Goal: Browse casually: Explore the website without a specific task or goal

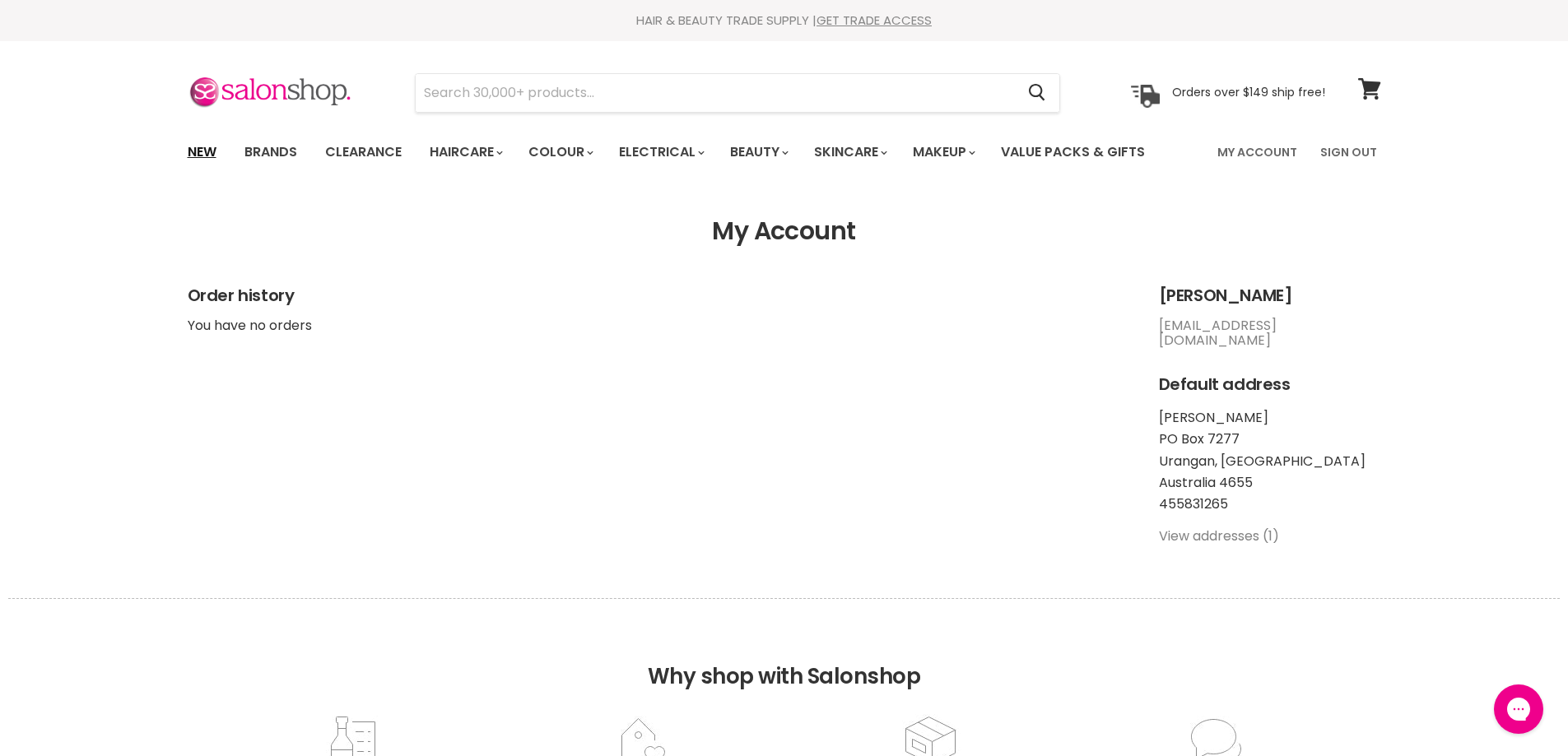
click at [206, 150] on link "New" at bounding box center [202, 152] width 54 height 34
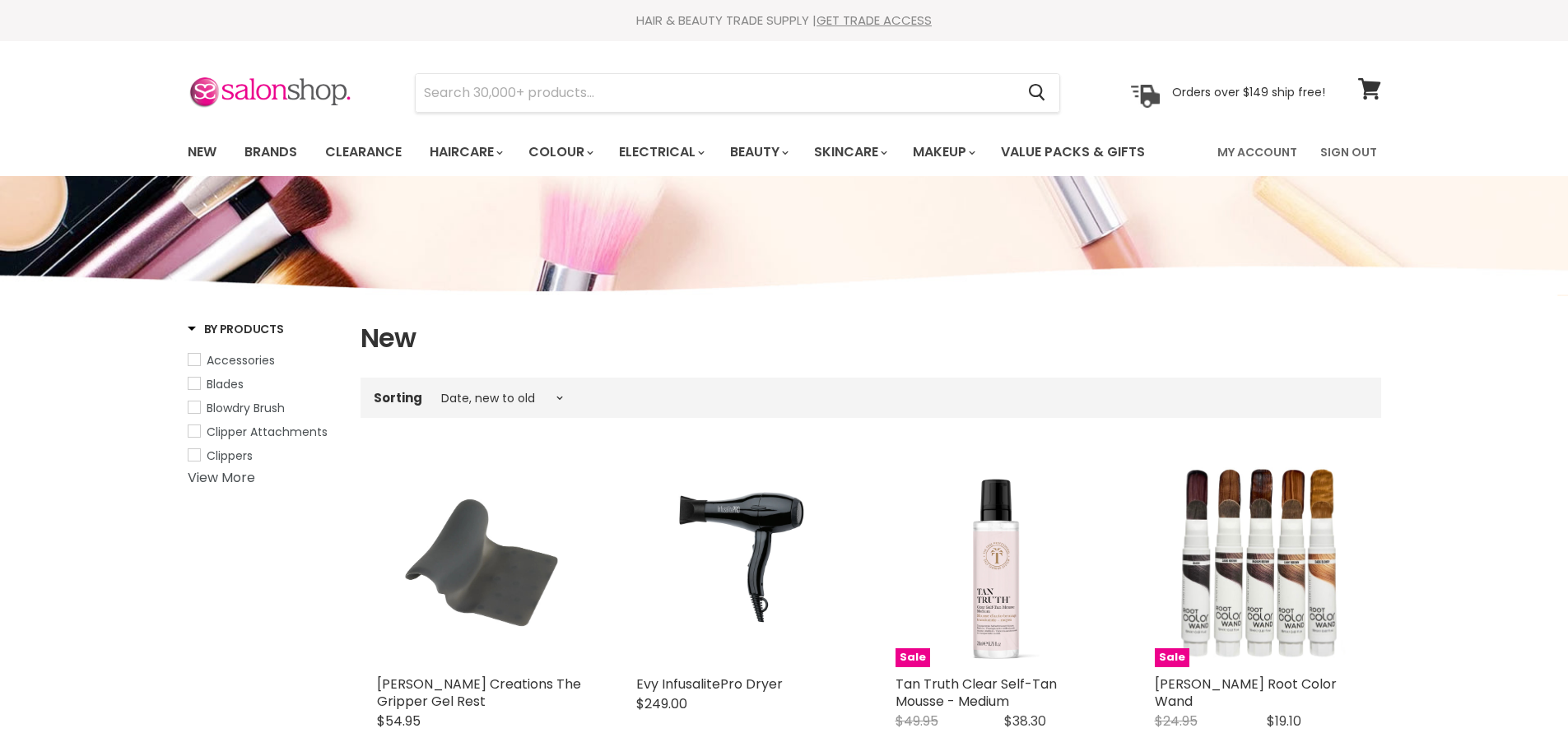
select select "created-descending"
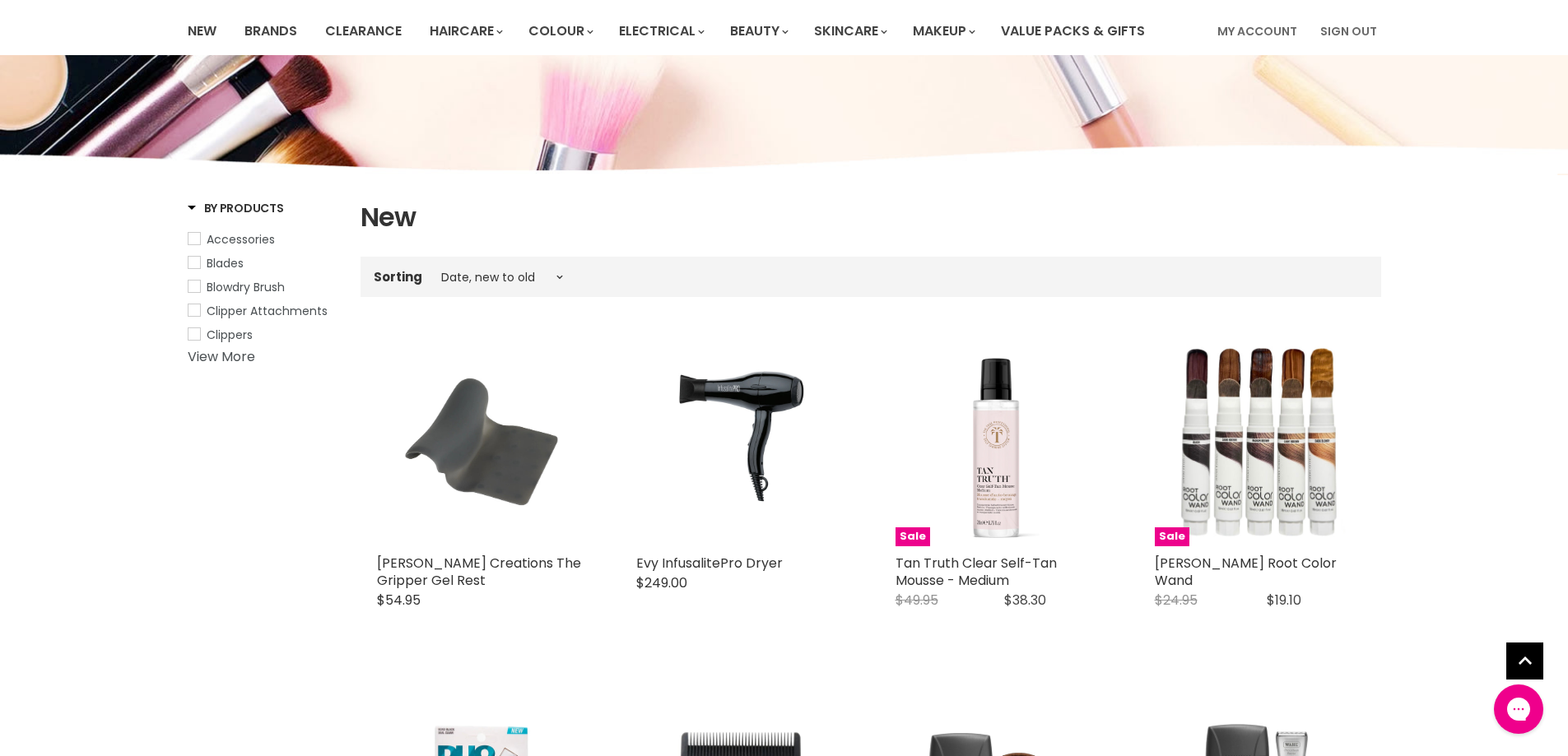
scroll to position [165, 0]
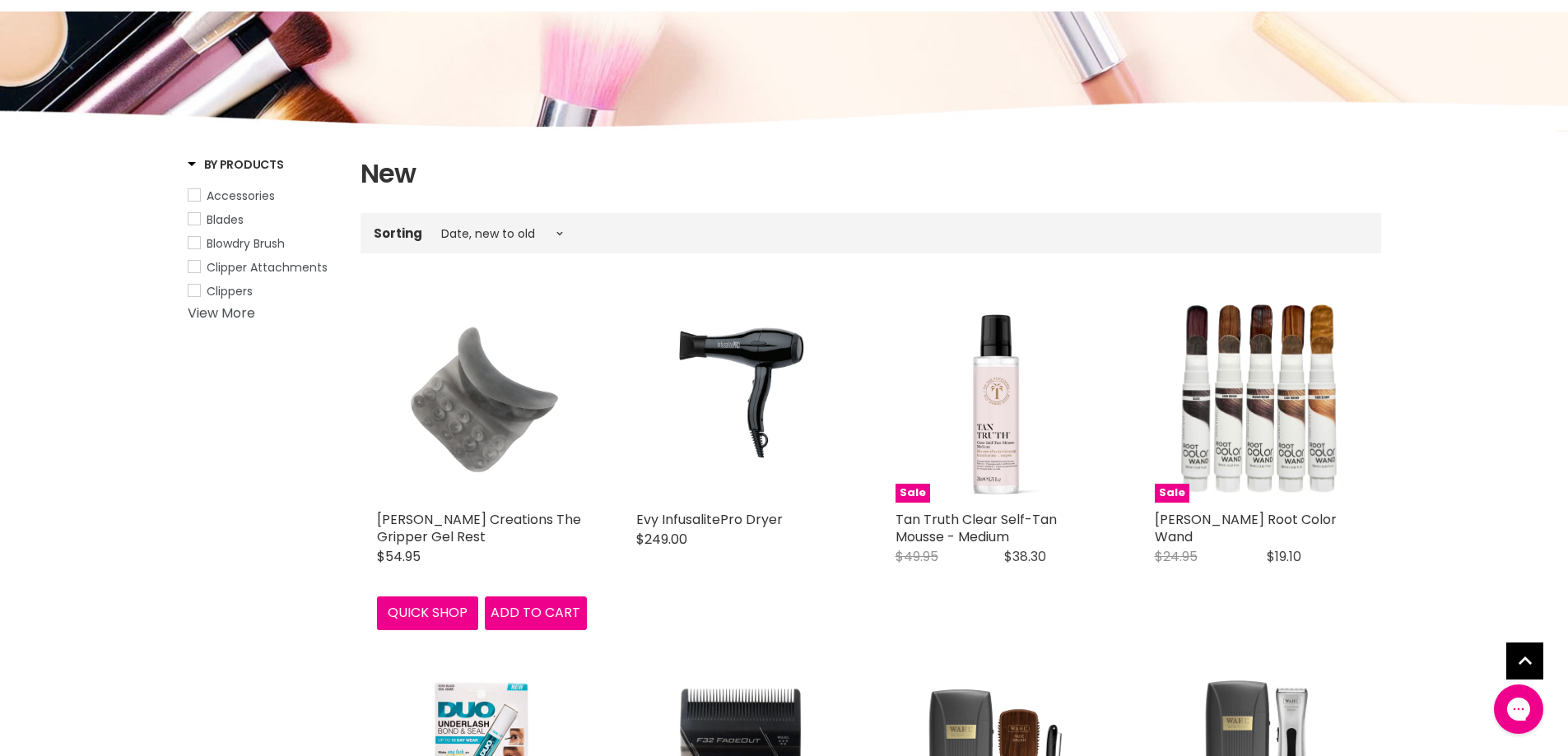
click at [440, 400] on img "Main content" at bounding box center [481, 397] width 157 height 210
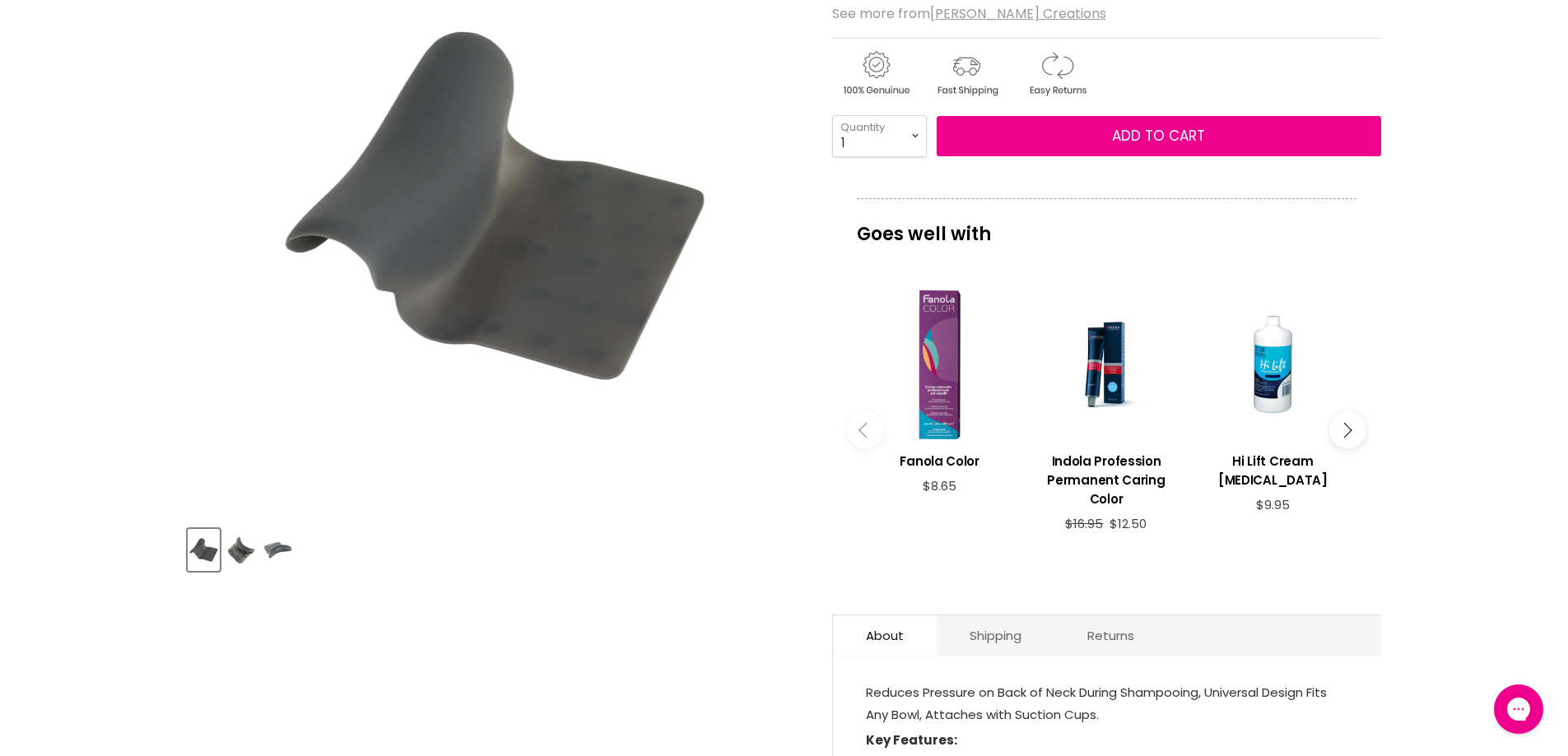
scroll to position [329, 0]
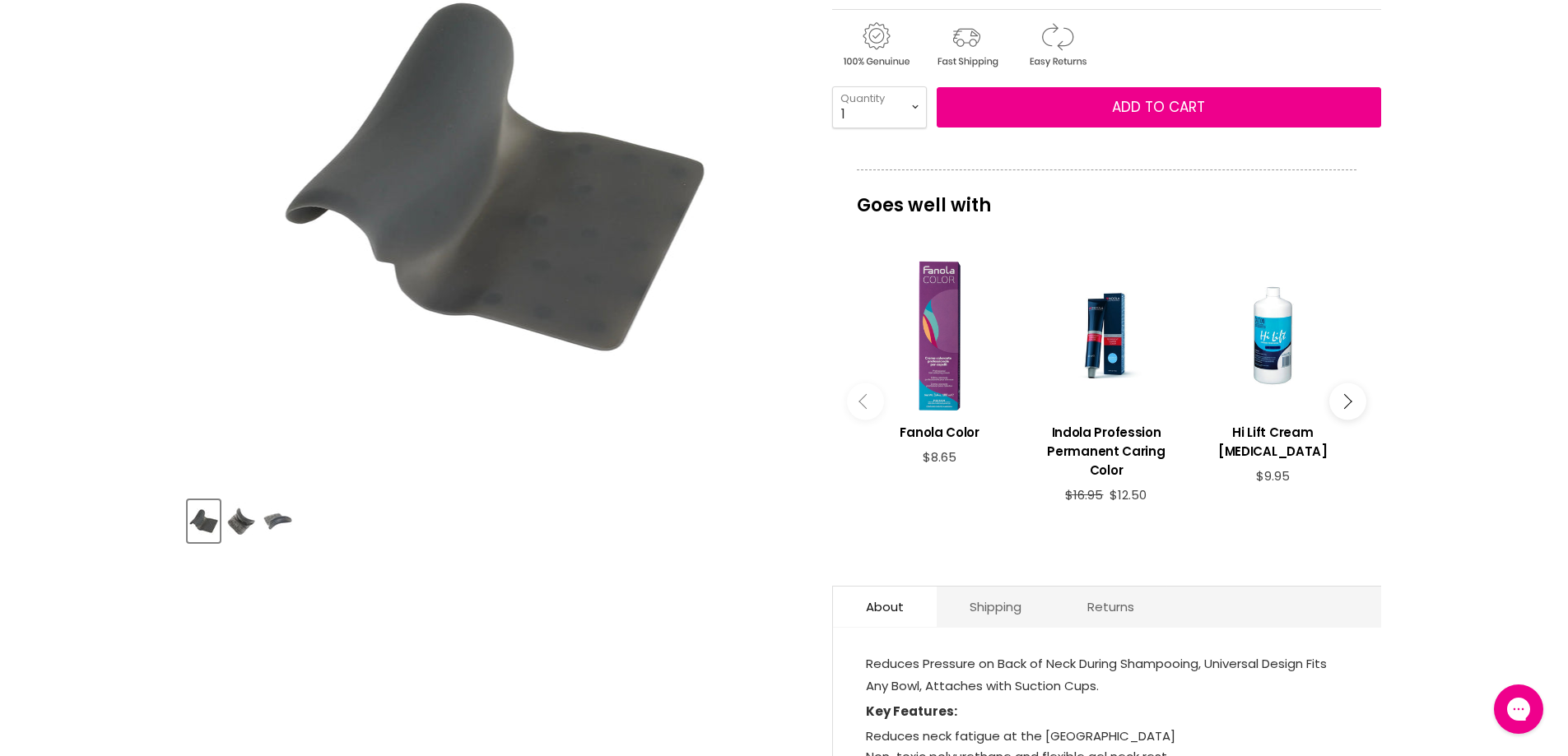
click at [240, 519] on img "Product thumbnails" at bounding box center [241, 522] width 29 height 39
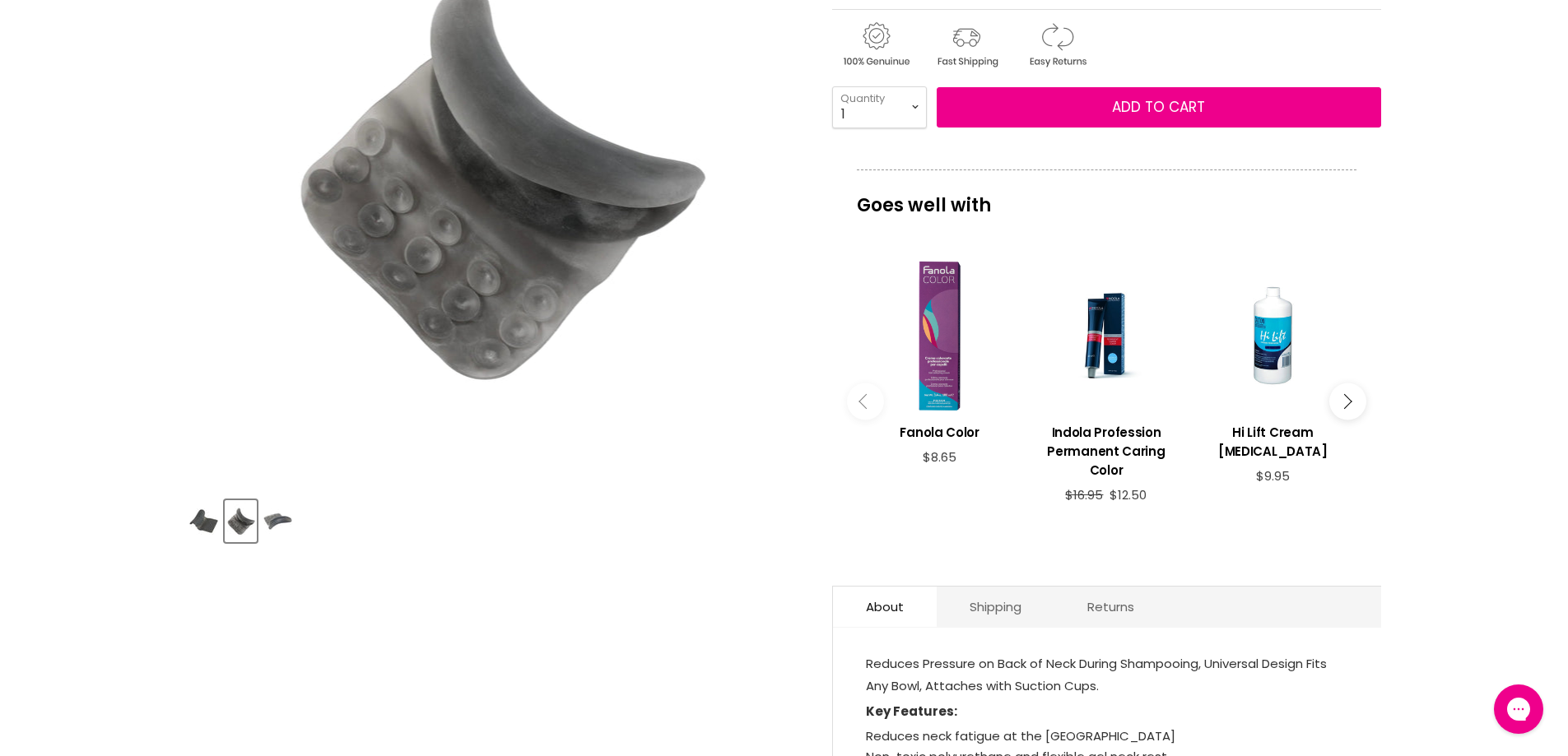
click at [279, 524] on img "Product thumbnails" at bounding box center [278, 522] width 29 height 39
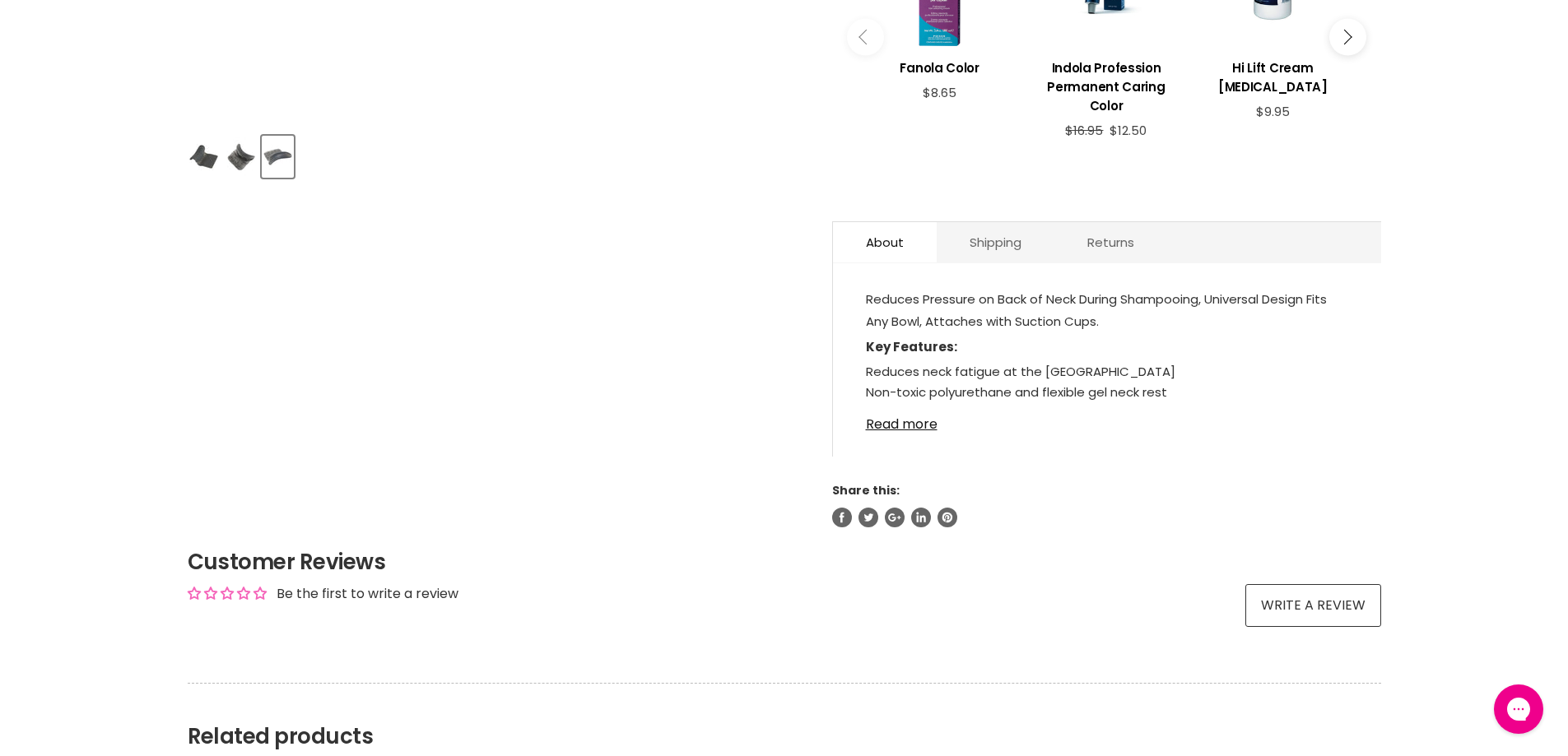
scroll to position [740, 0]
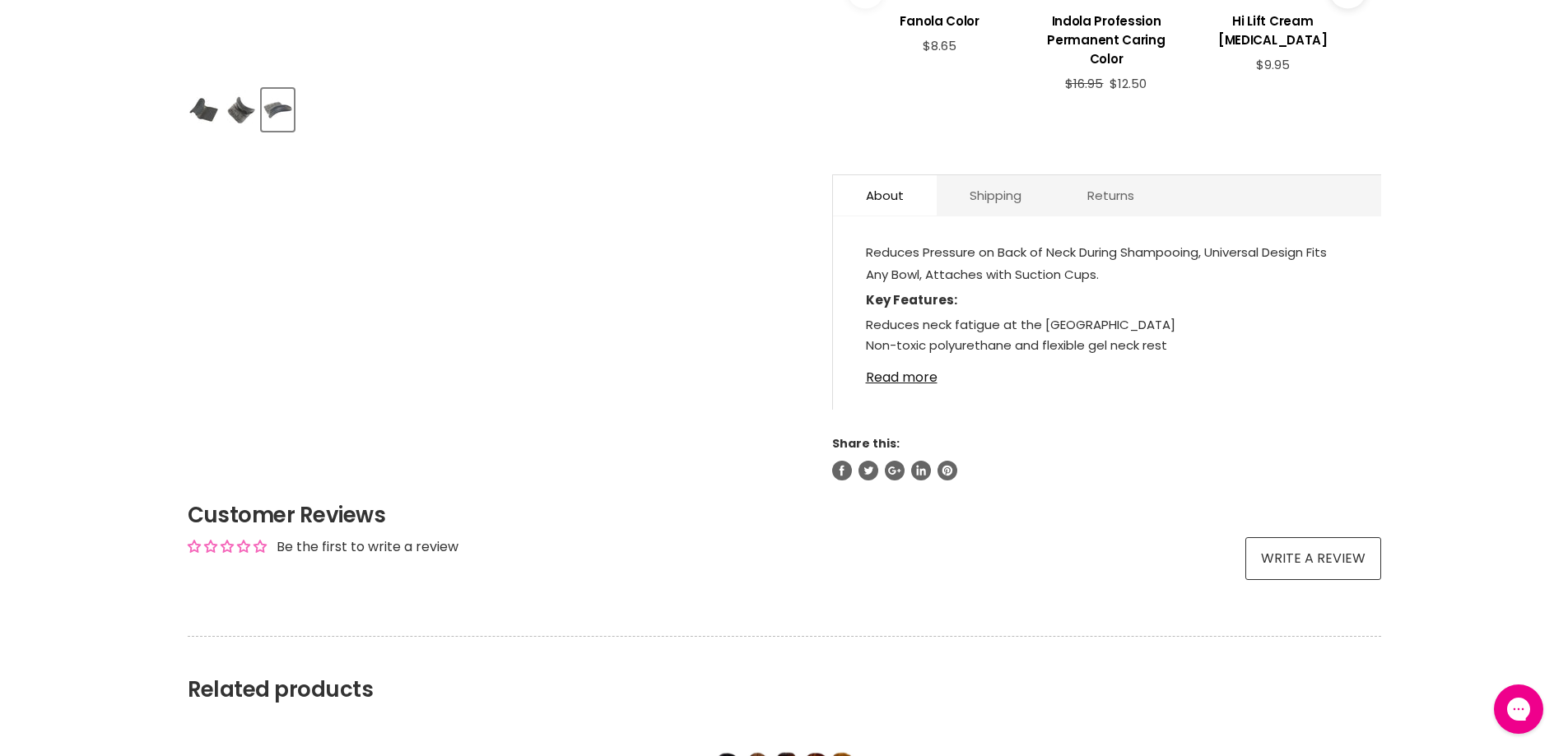
click at [874, 363] on link "Read more" at bounding box center [1106, 373] width 482 height 25
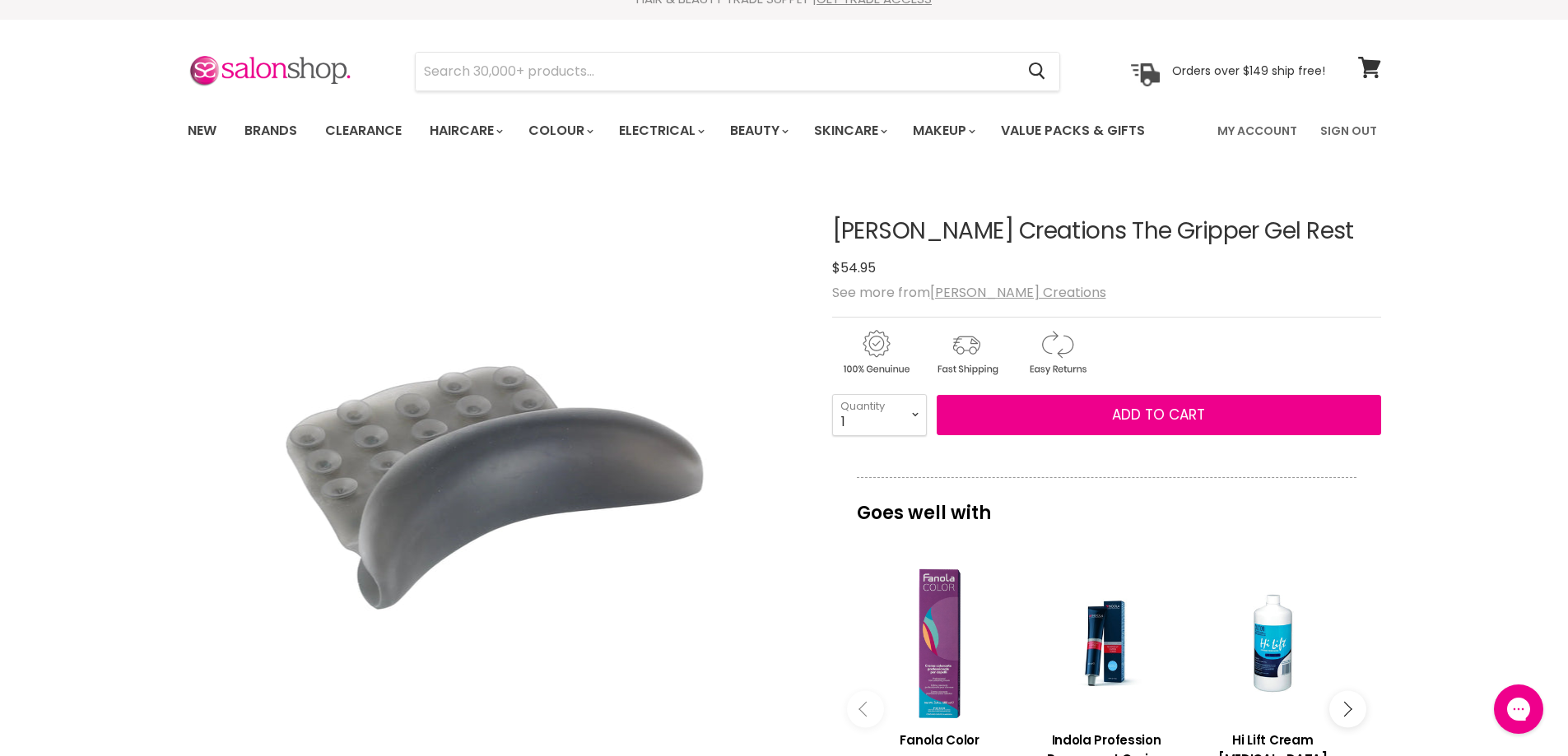
scroll to position [0, 0]
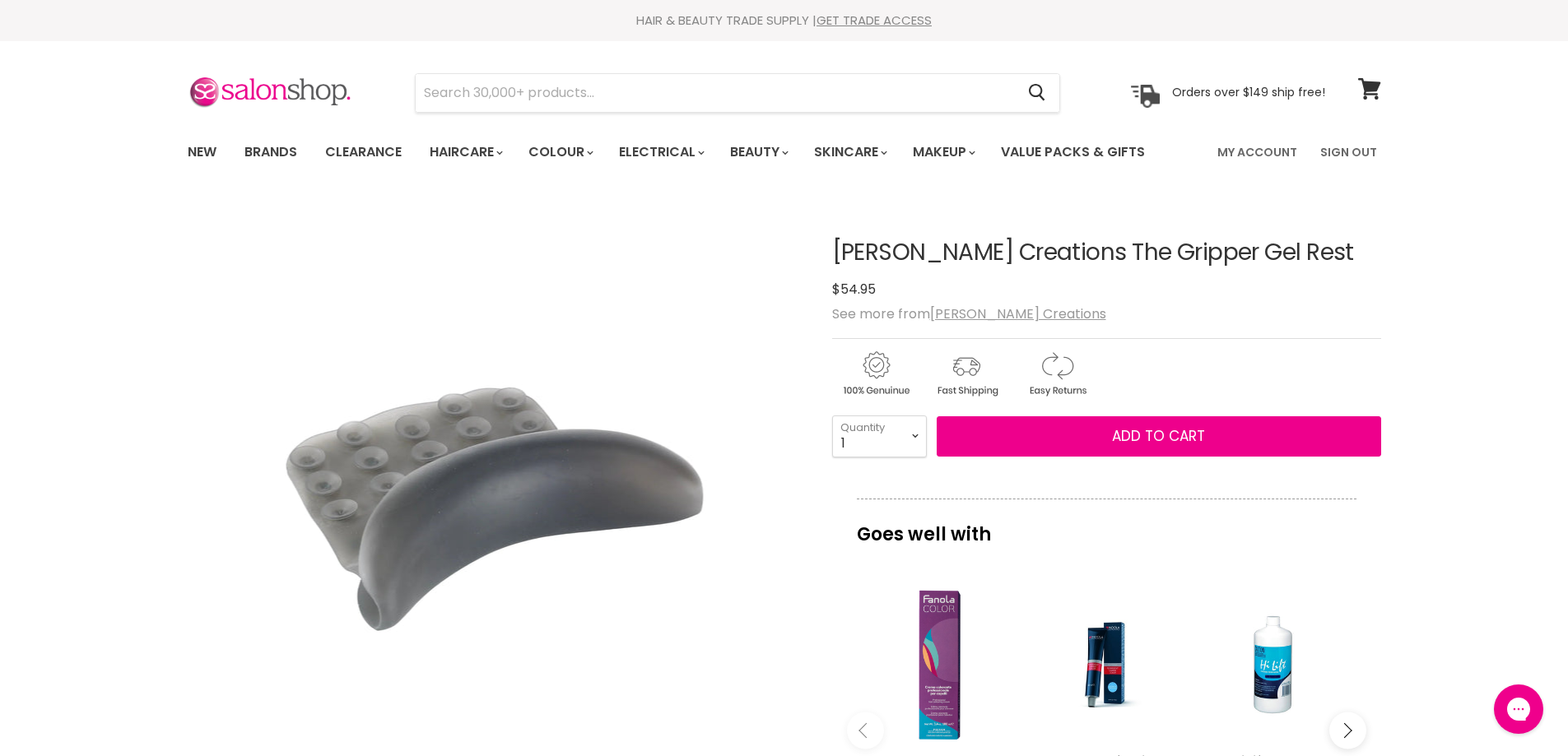
drag, startPoint x: 1296, startPoint y: 254, endPoint x: 831, endPoint y: 255, distance: 465.0
click at [832, 255] on h1 "[PERSON_NAME] Creations The Gripper Gel Rest" at bounding box center [1106, 253] width 549 height 26
drag, startPoint x: 1283, startPoint y: 250, endPoint x: 834, endPoint y: 253, distance: 449.0
click at [834, 253] on h1 "[PERSON_NAME] Creations The Gripper Gel Rest" at bounding box center [1106, 253] width 549 height 26
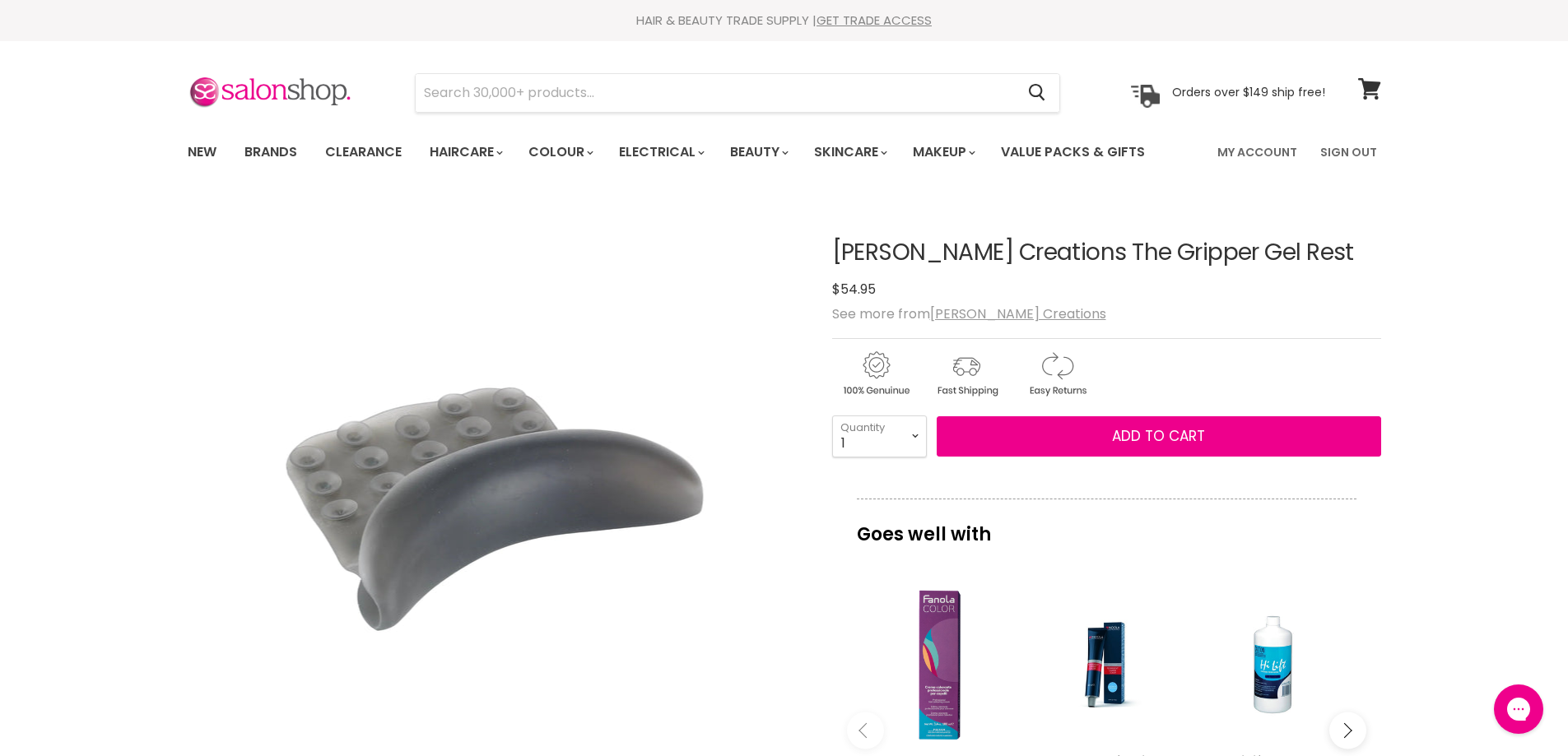
copy h1 "[PERSON_NAME] Creations The Gripper Gel Rest"
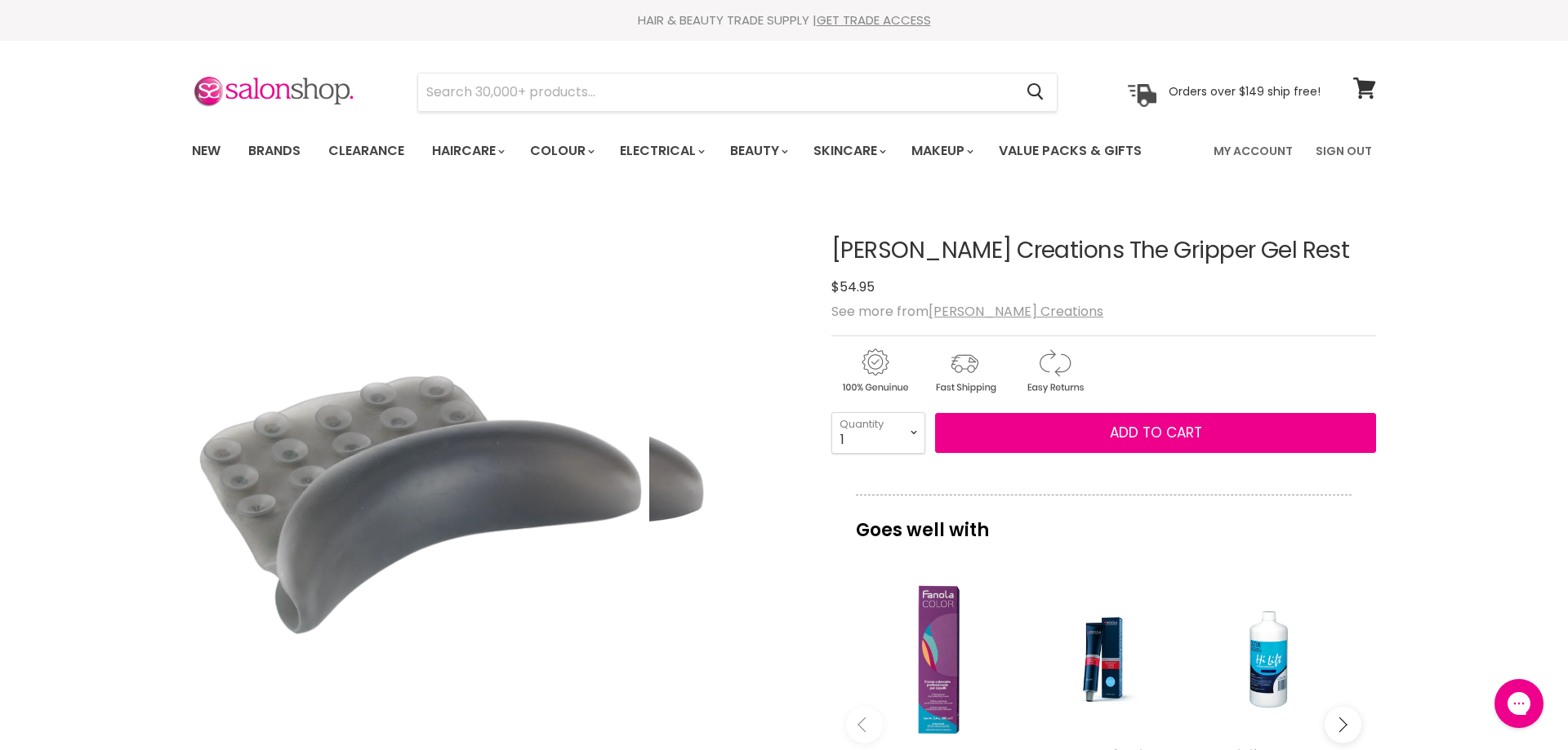
click at [655, 581] on img "Betty Dain Creations The Gripper Gel Rest image. Click or Scroll to Zoom." at bounding box center [497, 502] width 429 height 572
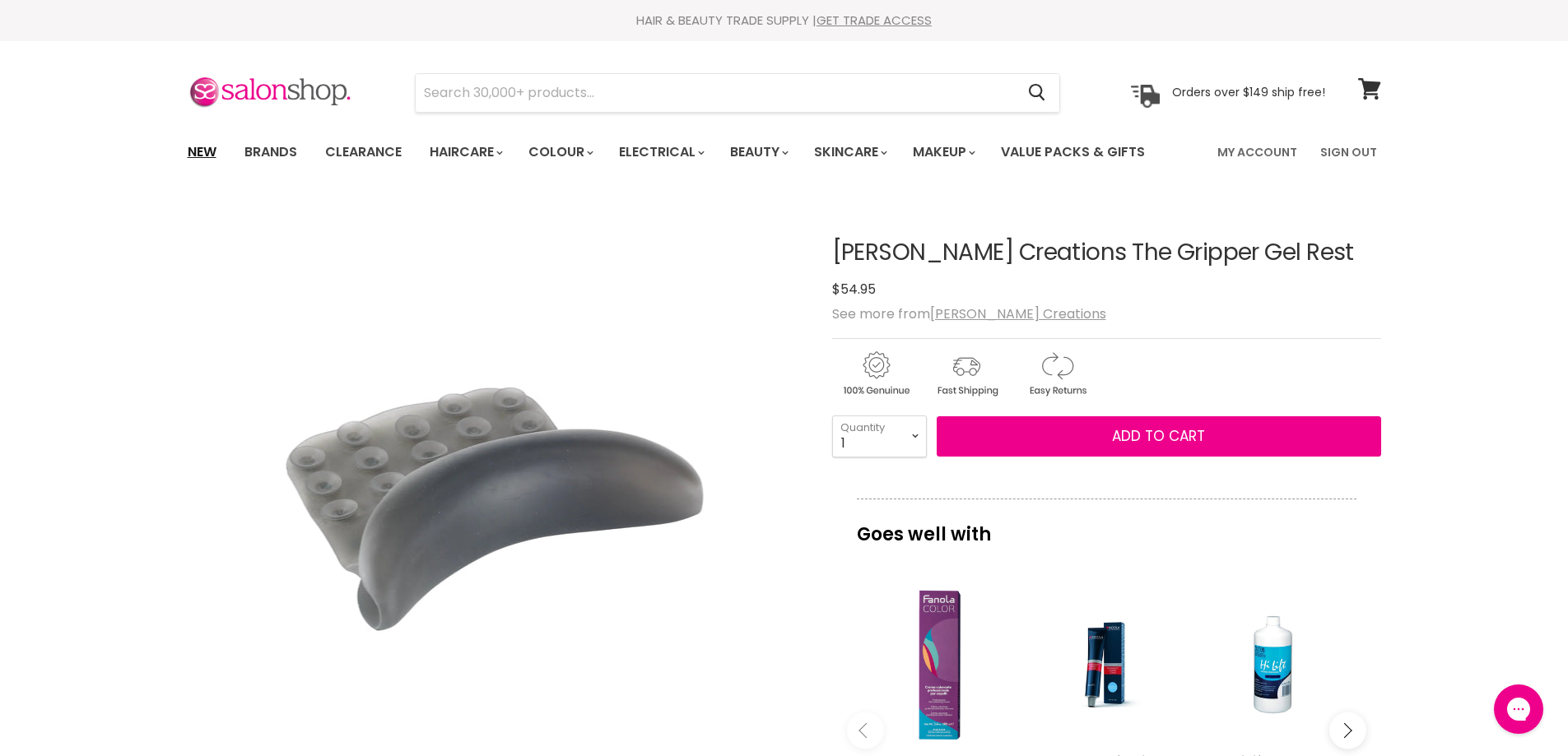
click at [193, 149] on link "New" at bounding box center [202, 152] width 54 height 34
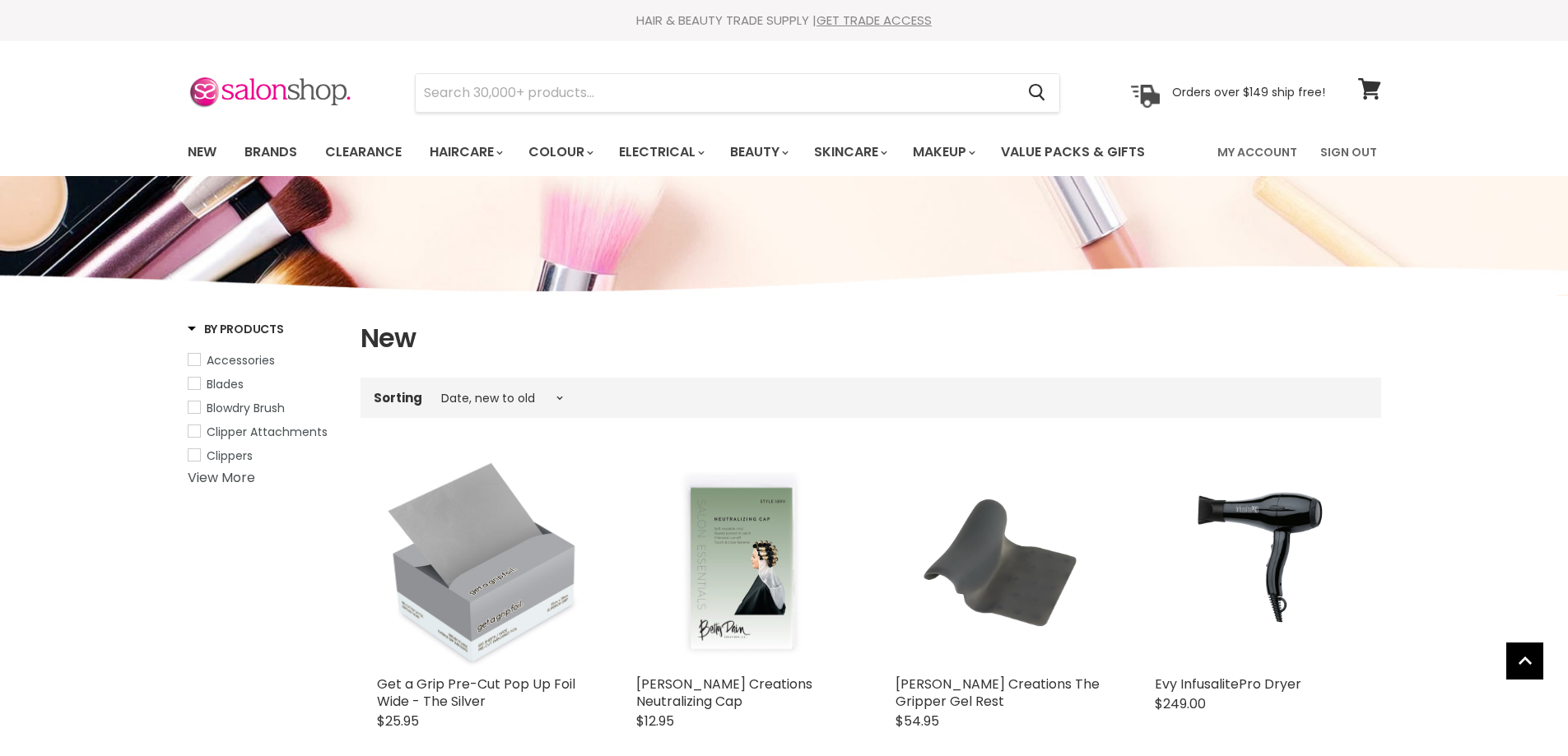
select select "created-descending"
